Goal: Task Accomplishment & Management: Complete application form

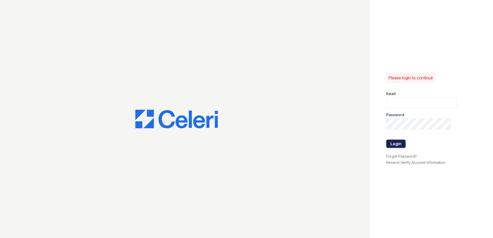
type input "[EMAIL_ADDRESS][DOMAIN_NAME]"
click at [398, 141] on button "Login" at bounding box center [395, 144] width 19 height 8
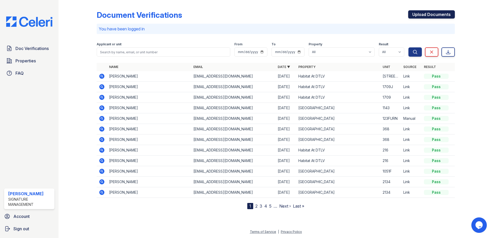
click at [413, 16] on link "Upload Documents" at bounding box center [431, 14] width 47 height 8
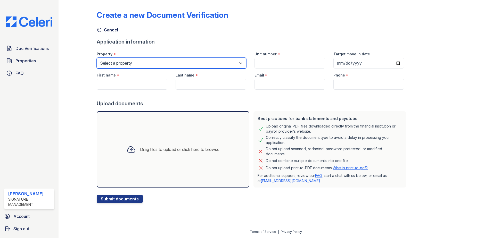
click at [139, 65] on select "Select a property Copper Creek Elevate Townhomes Habitat At DTLV The 95 Apartme…" at bounding box center [171, 63] width 149 height 11
select select "4658"
click at [97, 58] on select "Select a property Copper Creek Elevate Townhomes Habitat At DTLV The 95 Apartme…" at bounding box center [171, 63] width 149 height 11
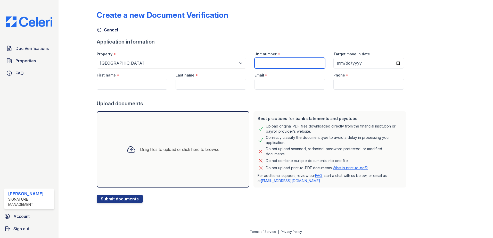
click at [277, 63] on input "Unit number" at bounding box center [289, 63] width 71 height 11
type input "330"
type input "2025-10-18"
click at [155, 88] on input "First name" at bounding box center [132, 84] width 71 height 11
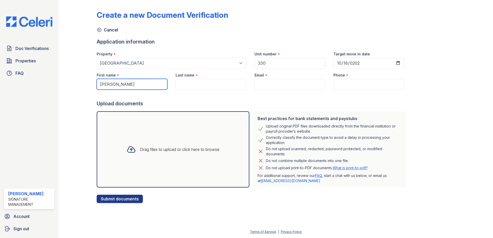
type input "Matthew"
type input "Taw"
paste input "tawmatt7@gmail.com"
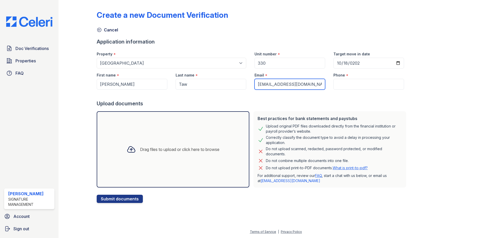
type input "tawmatt7@gmail.com"
click at [345, 83] on input "Phone" at bounding box center [368, 84] width 71 height 11
paste input "(315) 876-2071"
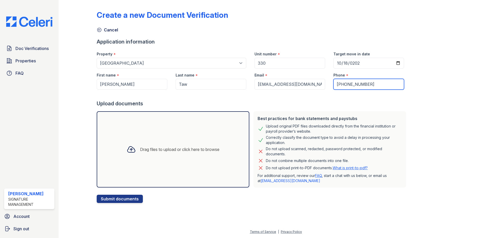
type input "(315) 876-2071"
click at [150, 161] on div "Drag files to upload or click here to browse" at bounding box center [173, 149] width 153 height 76
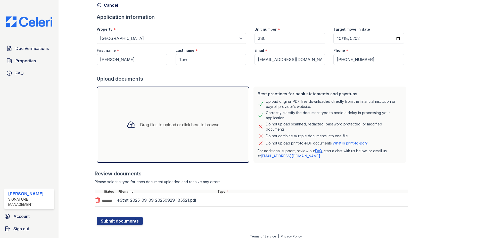
scroll to position [29, 0]
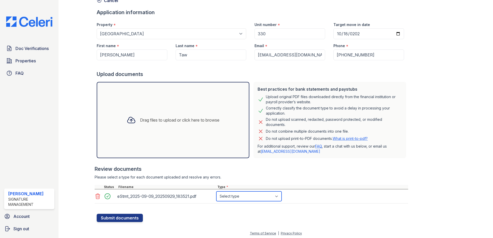
click at [244, 194] on select "Select type Paystub Bank Statement Offer Letter Tax Documents Benefit Award Let…" at bounding box center [248, 196] width 65 height 10
select select "bank_statement"
click at [216, 191] on select "Select type Paystub Bank Statement Offer Letter Tax Documents Benefit Award Let…" at bounding box center [248, 196] width 65 height 10
click at [126, 217] on button "Submit documents" at bounding box center [120, 218] width 46 height 8
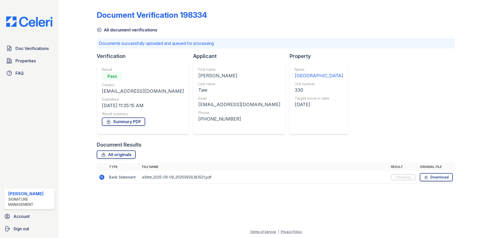
click at [385, 80] on div "Document Verification 198334 All document verifications Documents successfully …" at bounding box center [276, 95] width 358 height 187
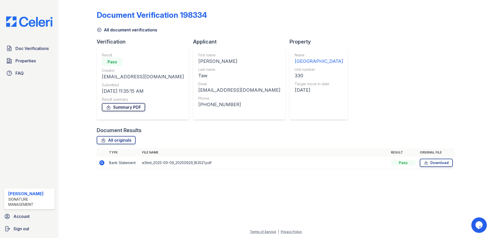
click at [127, 109] on link "Summary PDF" at bounding box center [123, 107] width 43 height 8
click at [431, 60] on div "Document Verification 198334 All document verifications Verification Result Pas…" at bounding box center [276, 88] width 358 height 172
click at [439, 165] on link "Download" at bounding box center [436, 163] width 33 height 8
